Goal: Complete application form: Complete application form

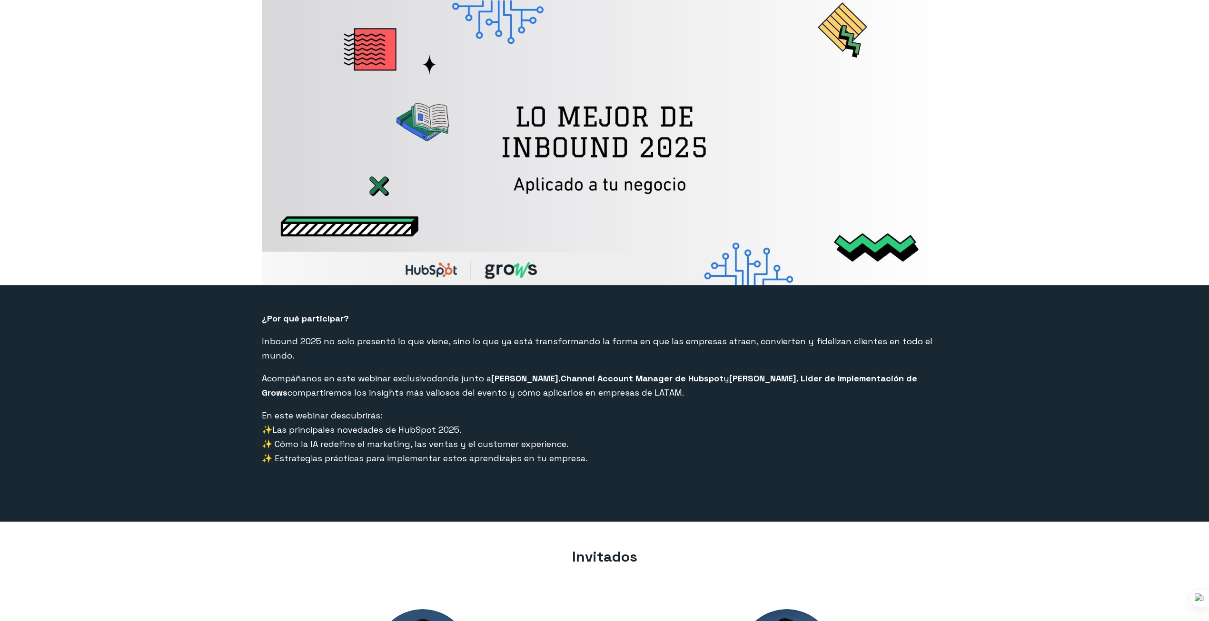
select select "CO"
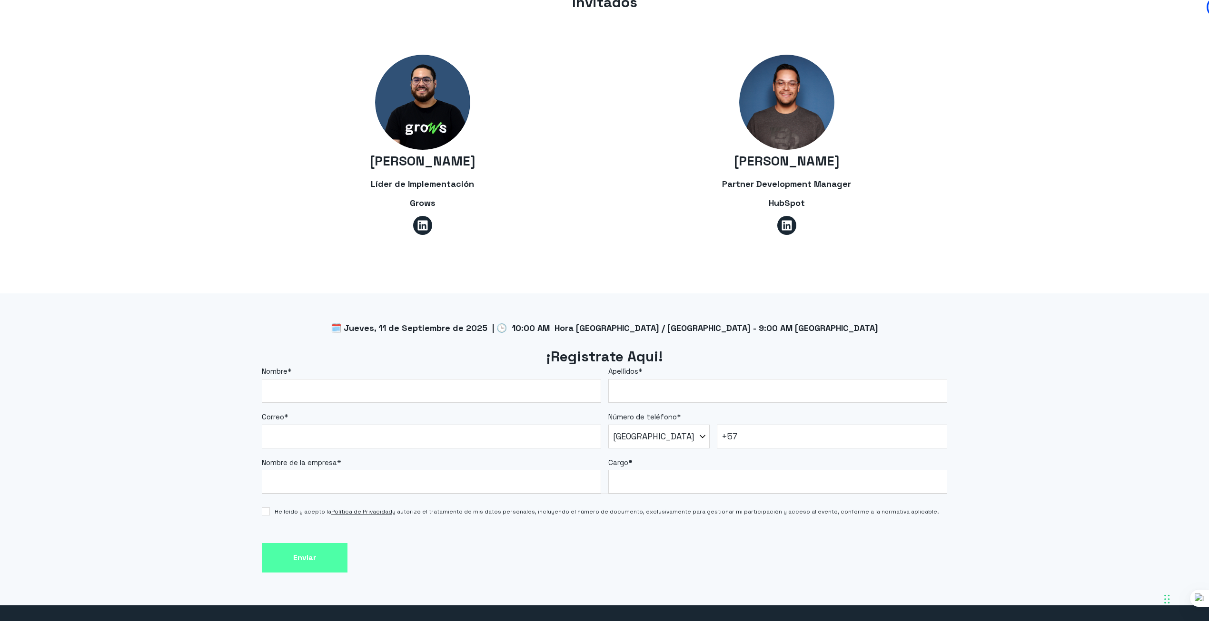
scroll to position [636, 0]
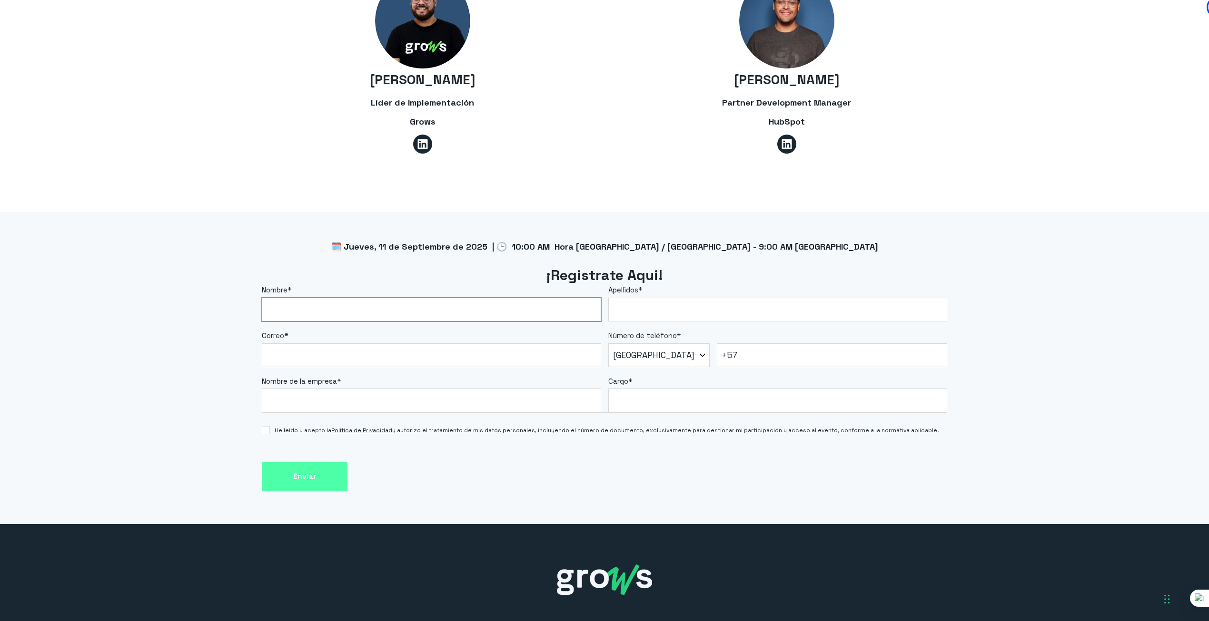
click at [459, 298] on input "Nombre *" at bounding box center [431, 310] width 339 height 24
type input "[PERSON_NAME]"
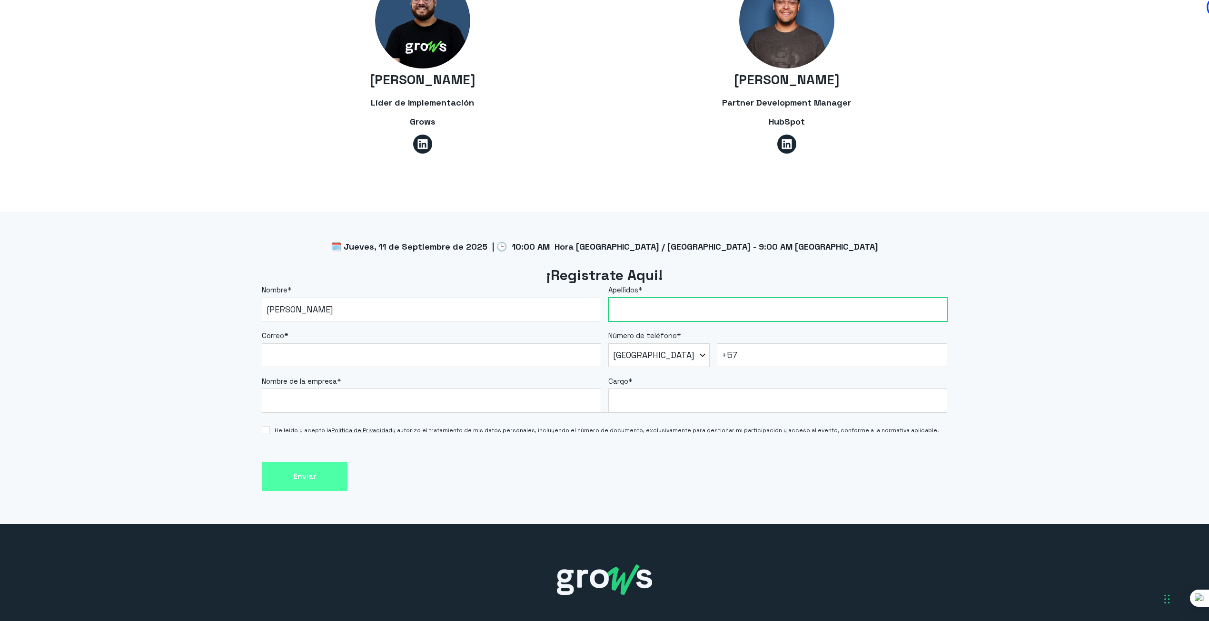
type input "[PERSON_NAME]"
type input "[EMAIL_ADDRESS][DOMAIN_NAME]"
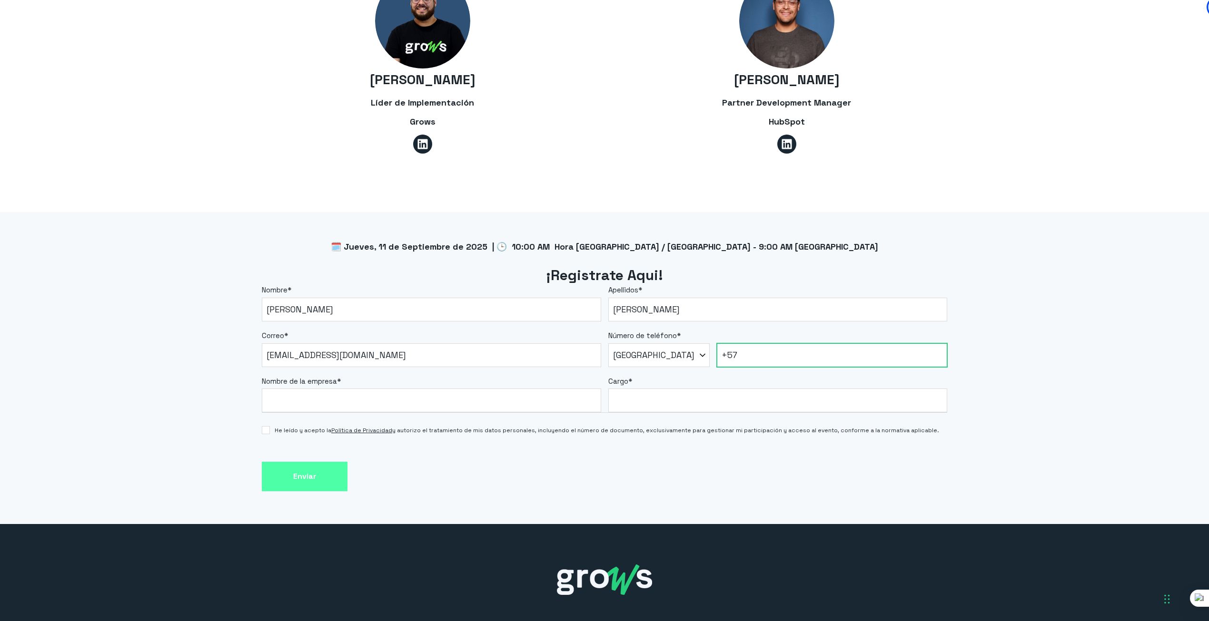
click at [743, 344] on input "+57" at bounding box center [832, 356] width 231 height 24
type input "[PHONE_NUMBER]"
click at [497, 392] on input "Nombre de la empresa *" at bounding box center [431, 401] width 339 height 24
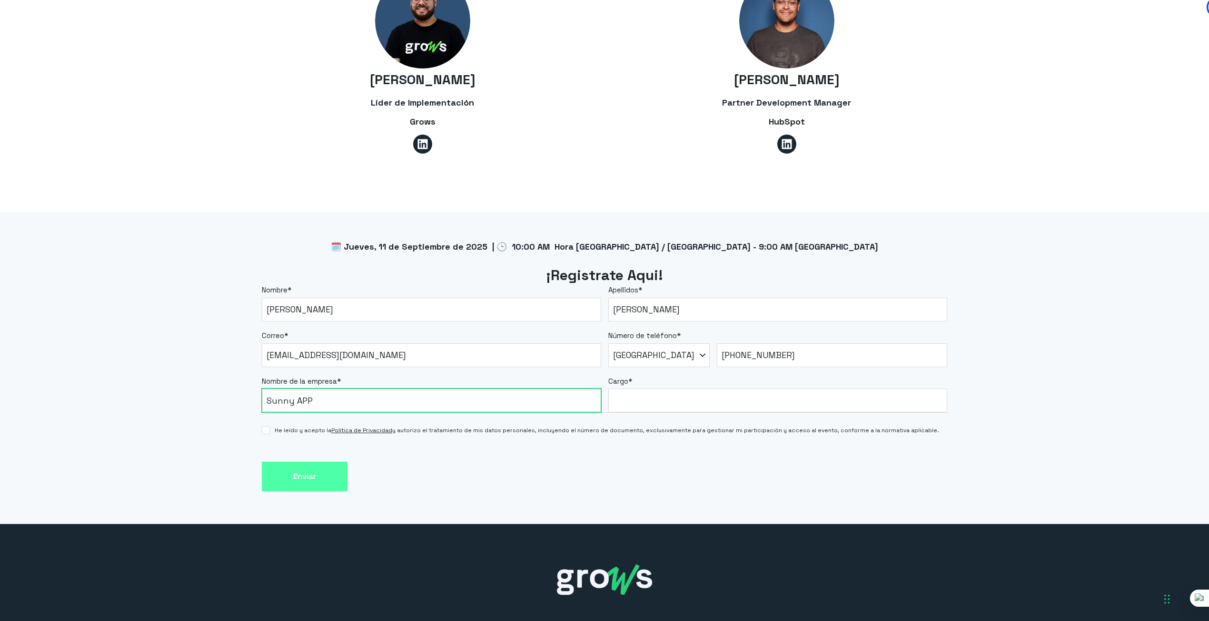
type input "Sunny APP"
click at [878, 426] on span "He leído y acepto la Política de Privacidad y autorizo el tratamiento de mis da…" at bounding box center [607, 430] width 664 height 9
click at [270, 426] on input "He leído y acepto la Política de Privacidad y autorizo el tratamiento de mis da…" at bounding box center [266, 430] width 8 height 8
checkbox input "true"
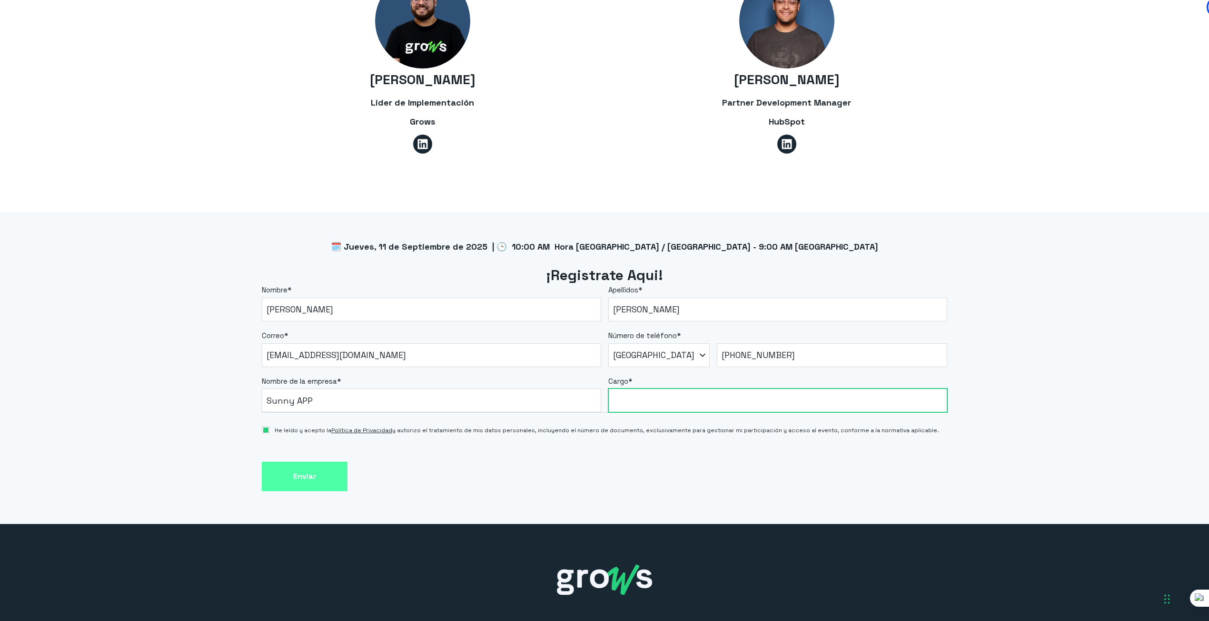
click at [865, 397] on input "Cargo *" at bounding box center [777, 401] width 339 height 24
type input "Diseñador Gráfico"
click at [699, 476] on div "Nombre * kevin Apellidos * ferreira Correo * kfrodriguez682@gmail.com Número de…" at bounding box center [604, 404] width 685 height 239
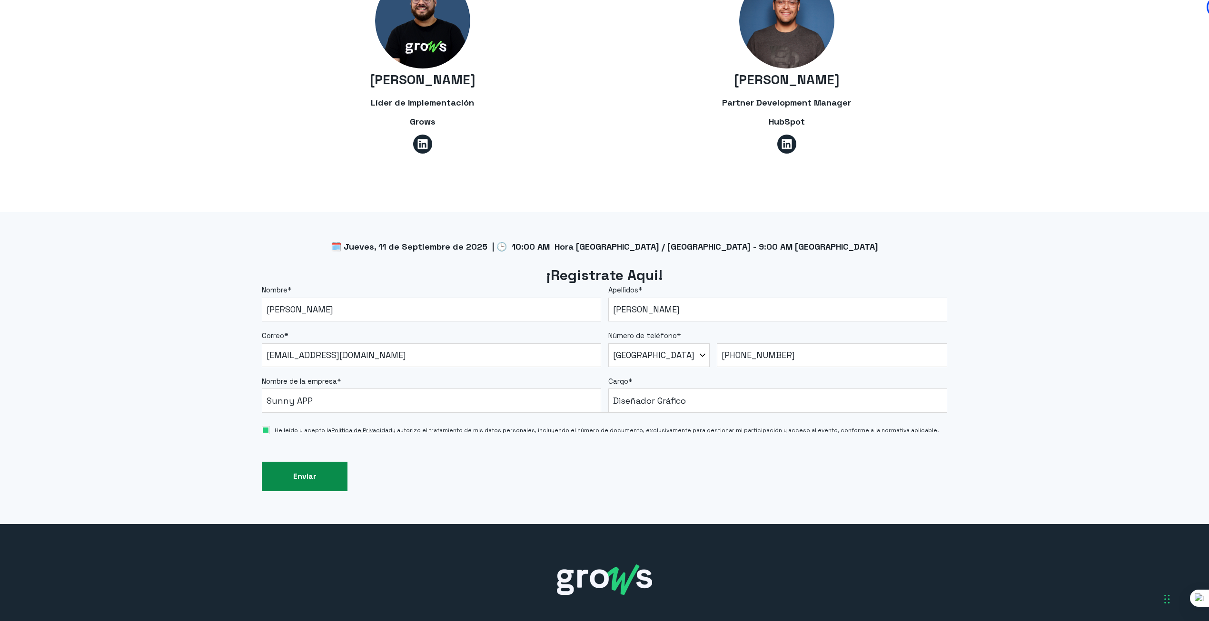
click at [326, 462] on input "Enviar" at bounding box center [305, 477] width 86 height 30
click at [326, 490] on div "Nombre * kevin Apellidos * ferreira Correo * kfrodriguez682@gmail.com Número de…" at bounding box center [604, 404] width 685 height 239
click at [326, 462] on input "Enviar" at bounding box center [305, 477] width 86 height 30
click at [277, 465] on input "Enviar" at bounding box center [305, 477] width 86 height 30
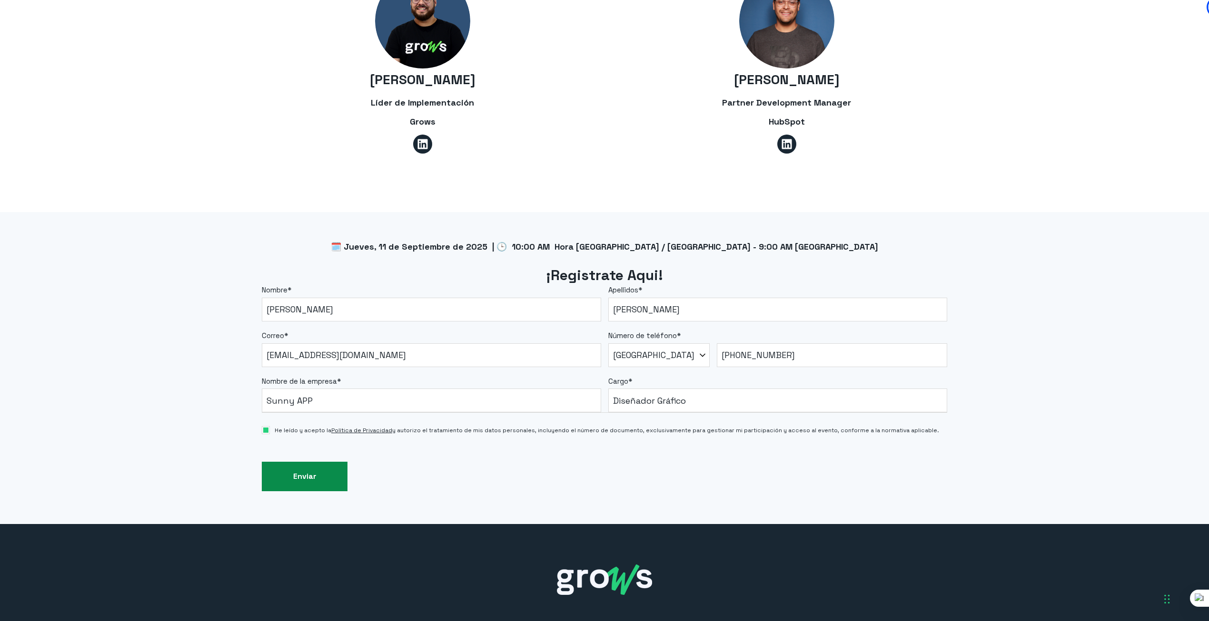
click at [277, 465] on input "Enviar" at bounding box center [305, 477] width 86 height 30
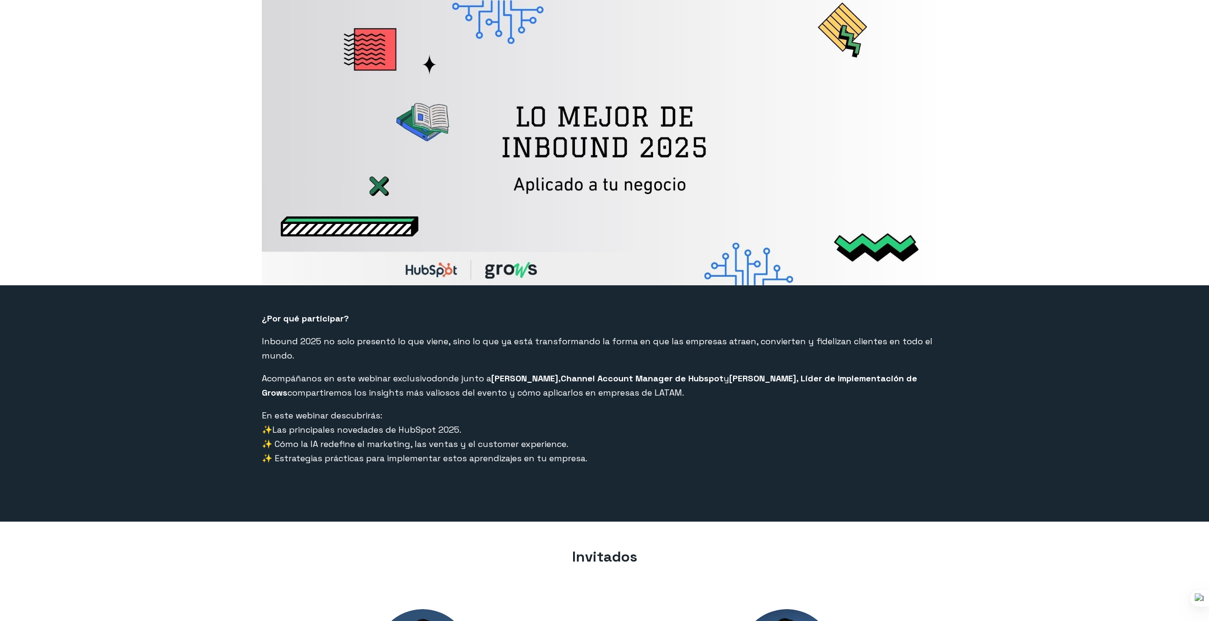
select select "CO"
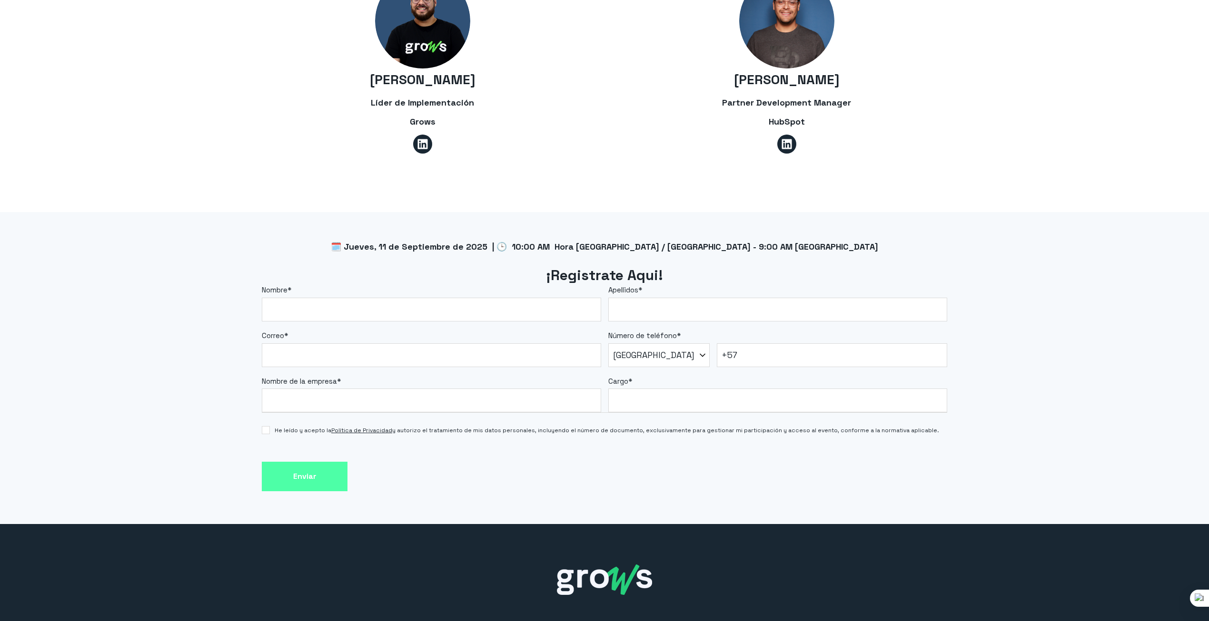
scroll to position [636, 0]
